Goal: Navigation & Orientation: Find specific page/section

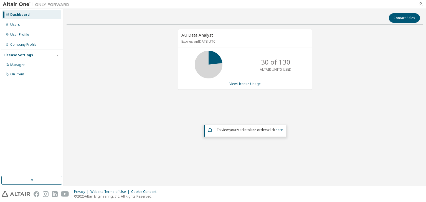
click at [357, 101] on div "AU Data Analyst Expires on [DATE] UTC 30 of 130 ALTAIR UNITS USED View License …" at bounding box center [245, 95] width 357 height 132
